Goal: Find specific page/section: Find specific page/section

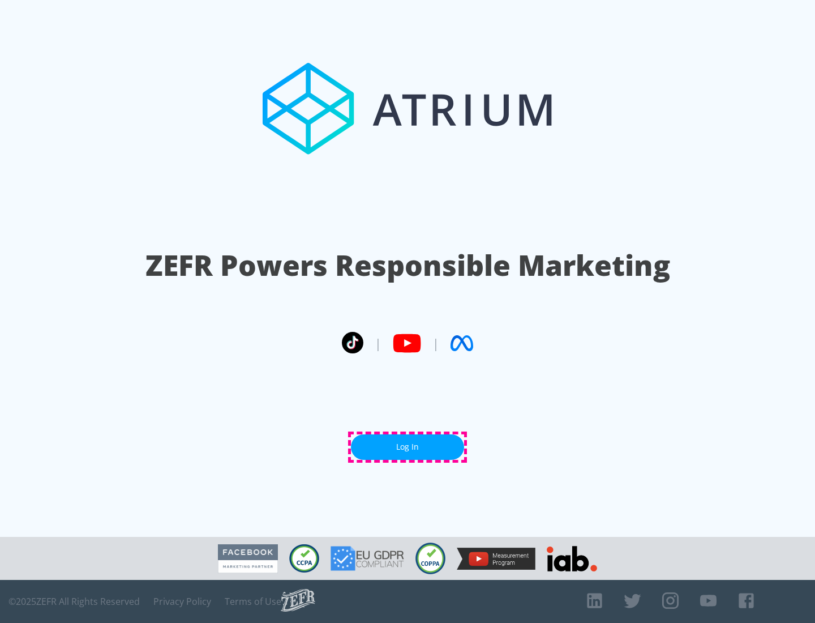
click at [408, 447] on link "Log In" at bounding box center [407, 446] width 113 height 25
